Goal: Browse casually

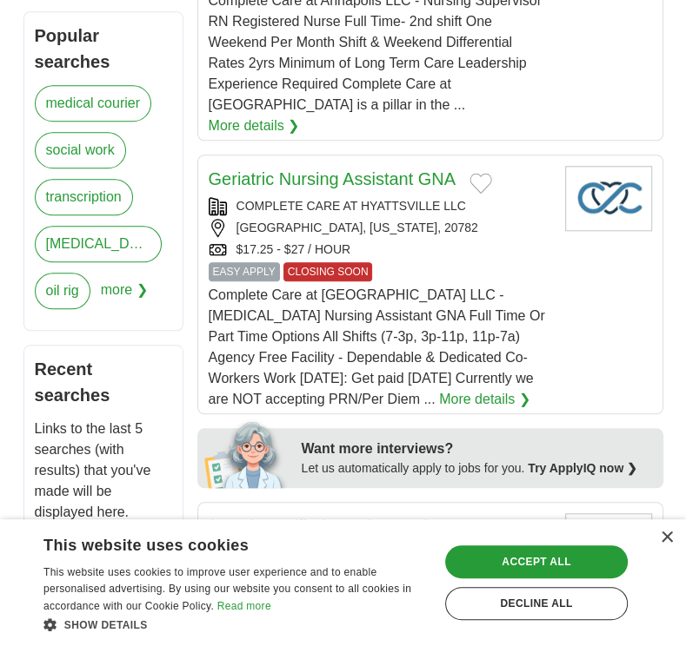
scroll to position [764, 0]
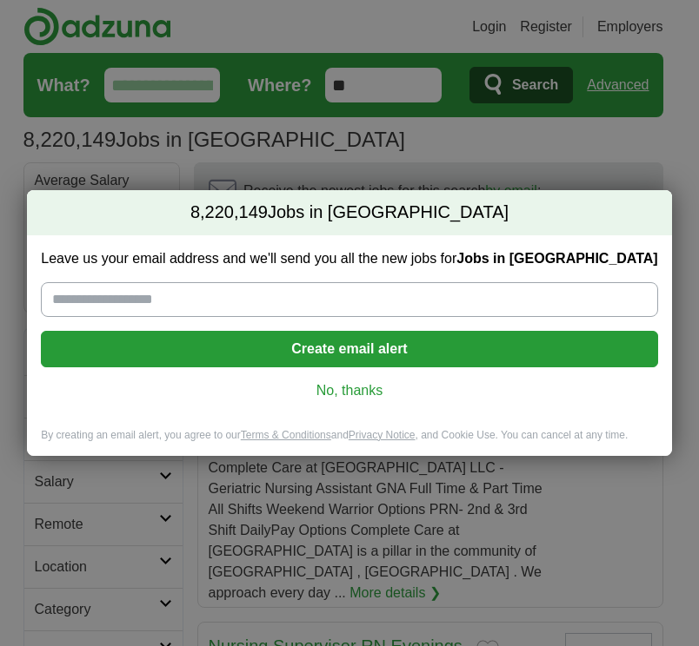
click at [381, 388] on link "No, thanks" at bounding box center [349, 390] width 588 height 19
